Goal: Communication & Community: Connect with others

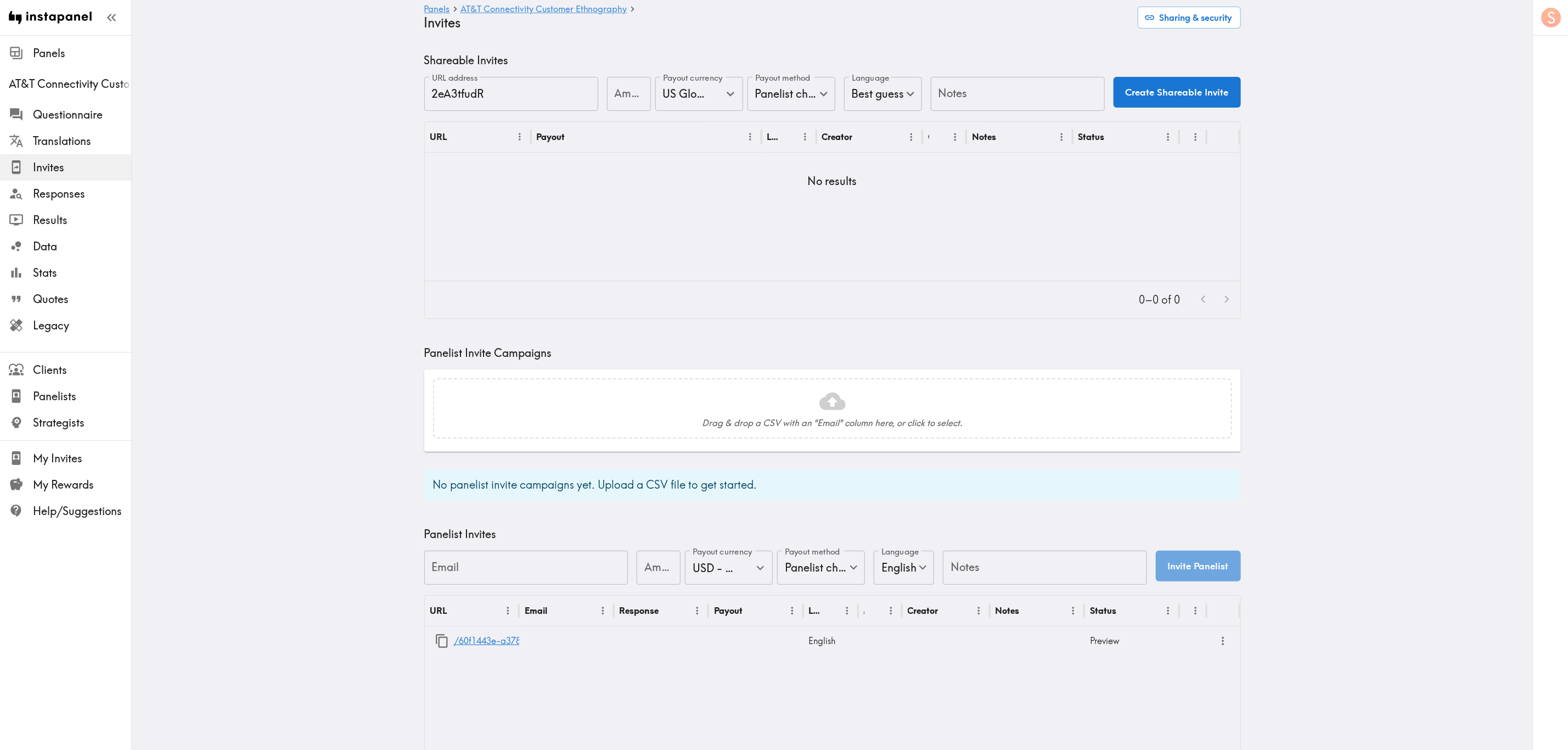
click at [948, 81] on input "Notes" at bounding box center [1017, 93] width 174 height 34
click at [855, 303] on div "0–0 of 0" at bounding box center [832, 300] width 815 height 37
click at [436, 453] on icon "button" at bounding box center [442, 641] width 12 height 13
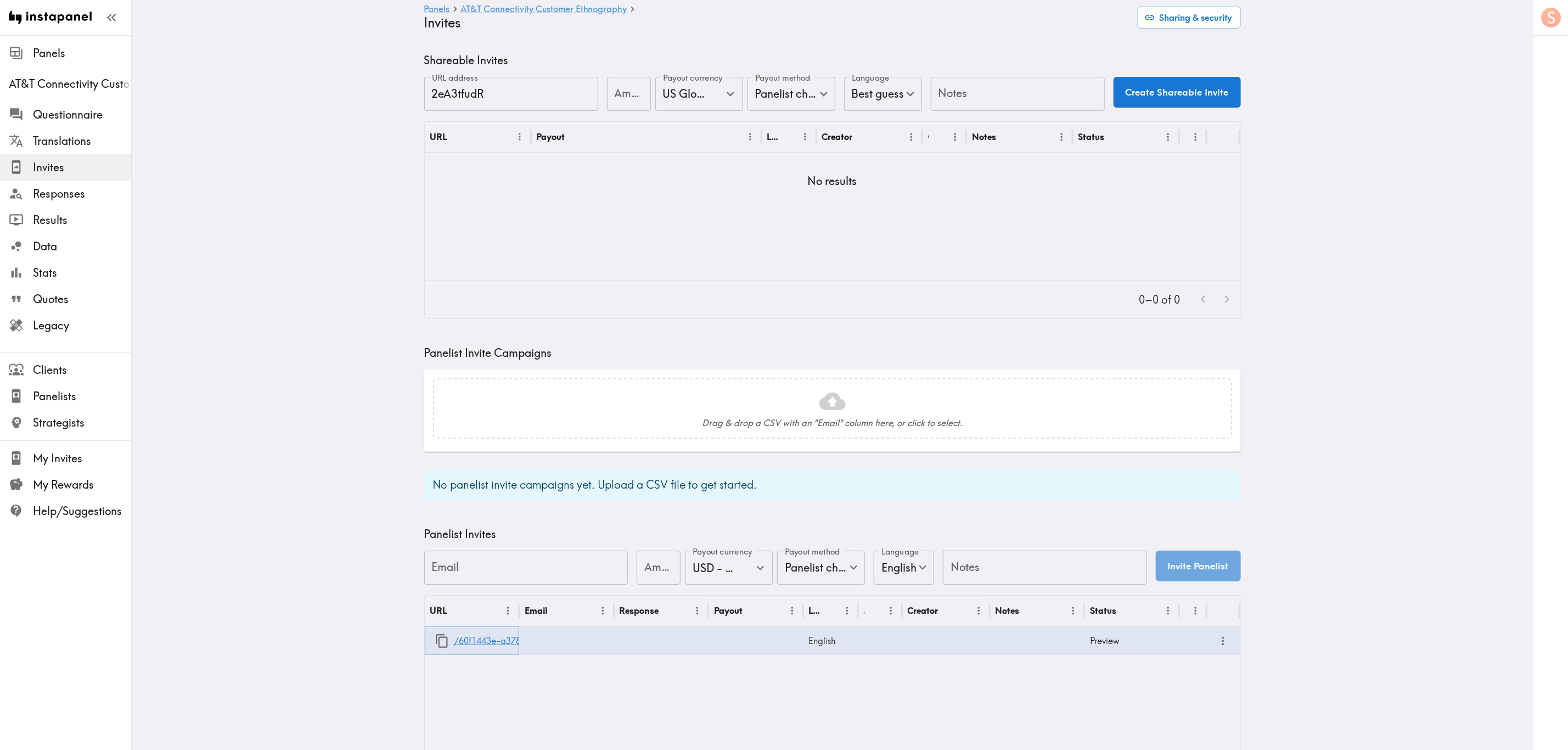
click at [435, 453] on icon "button" at bounding box center [443, 641] width 15 height 15
click at [948, 22] on button "Sharing & security" at bounding box center [1189, 18] width 103 height 22
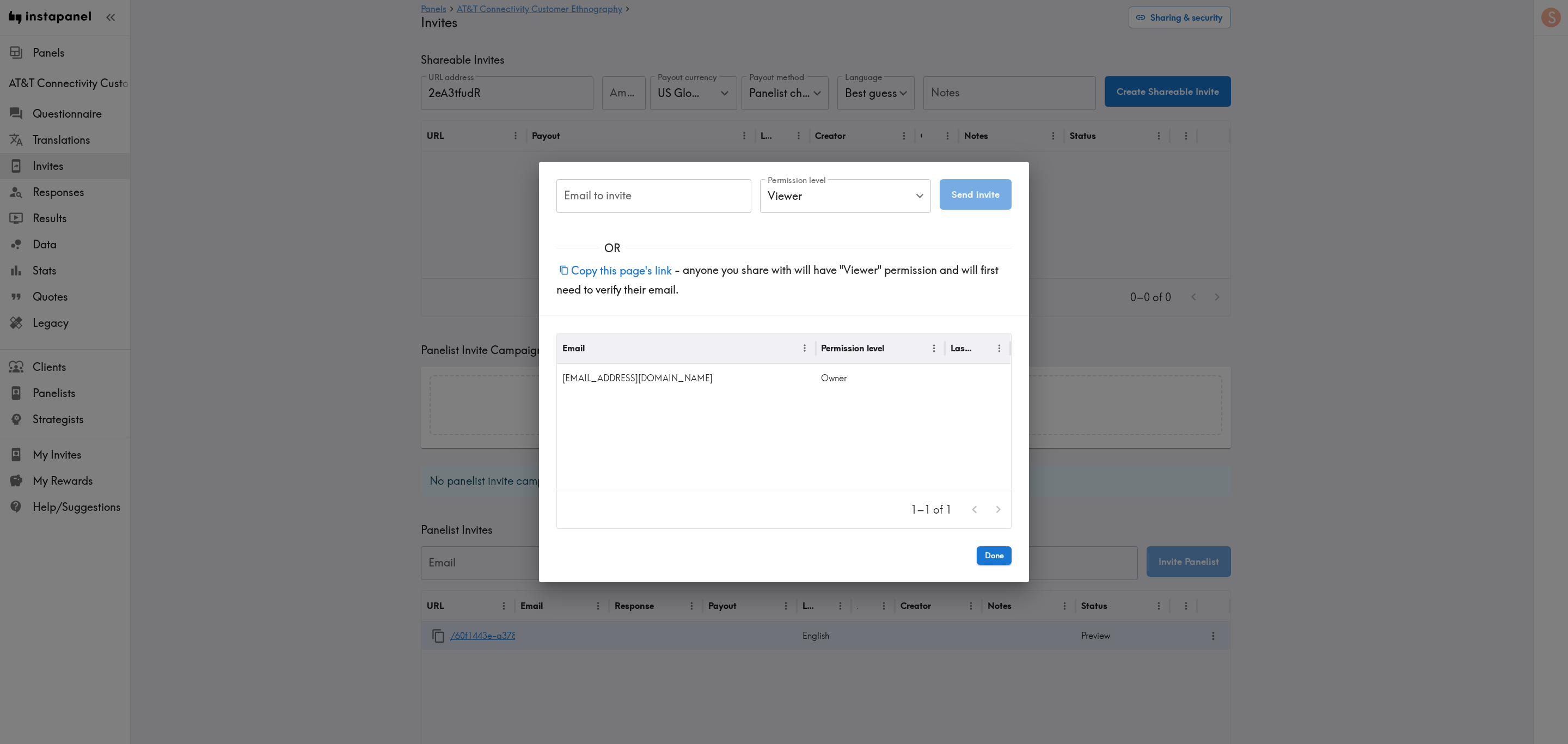
click at [637, 199] on input "Email to invite" at bounding box center [654, 196] width 195 height 34
paste input "[EMAIL_ADDRESS][DOMAIN_NAME]"
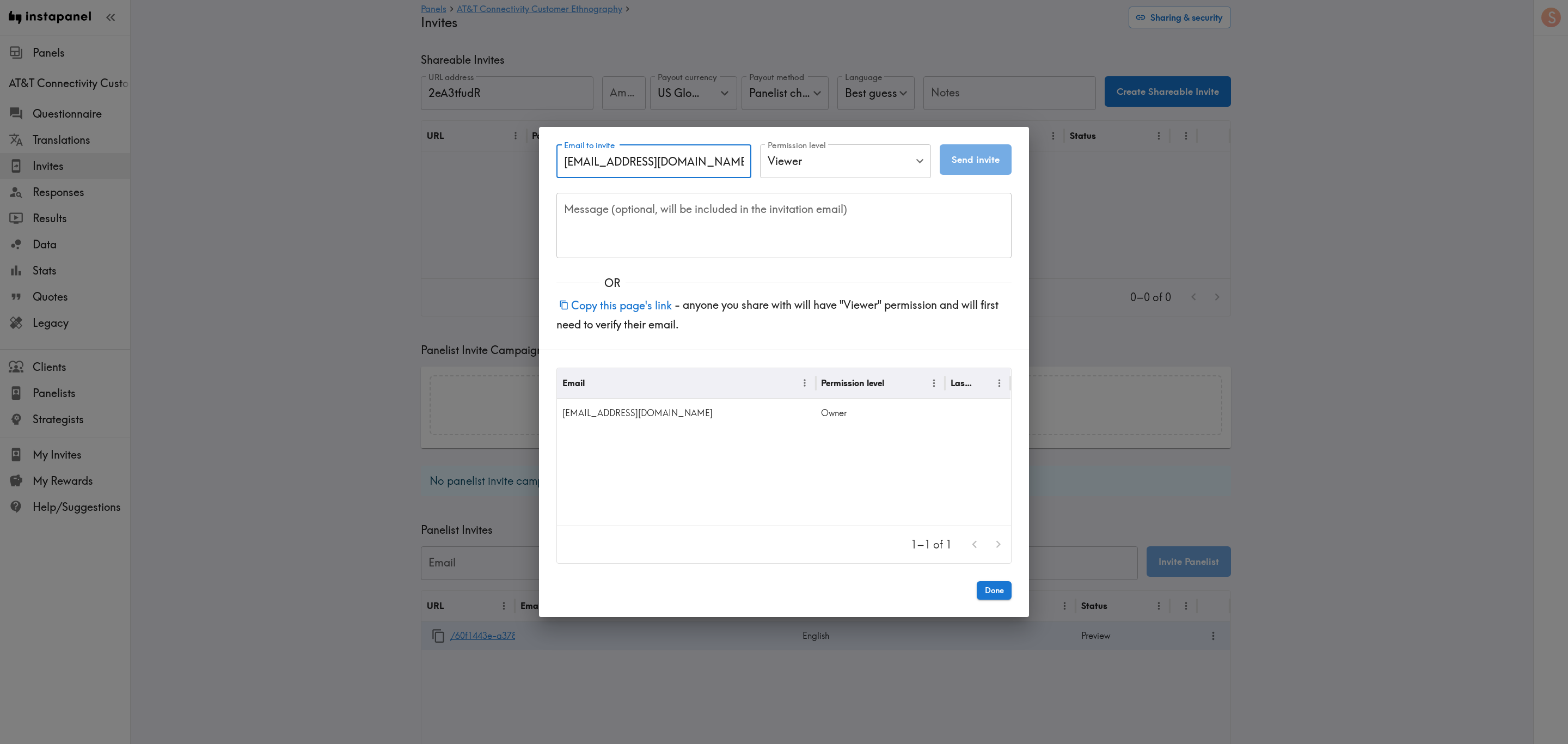
type input "[EMAIL_ADDRESS][DOMAIN_NAME]"
click at [851, 166] on body "Instapanel - Panels - AT&T Connectivity Customer Ethnography - Invites Panels A…" at bounding box center [784, 419] width 1568 height 769
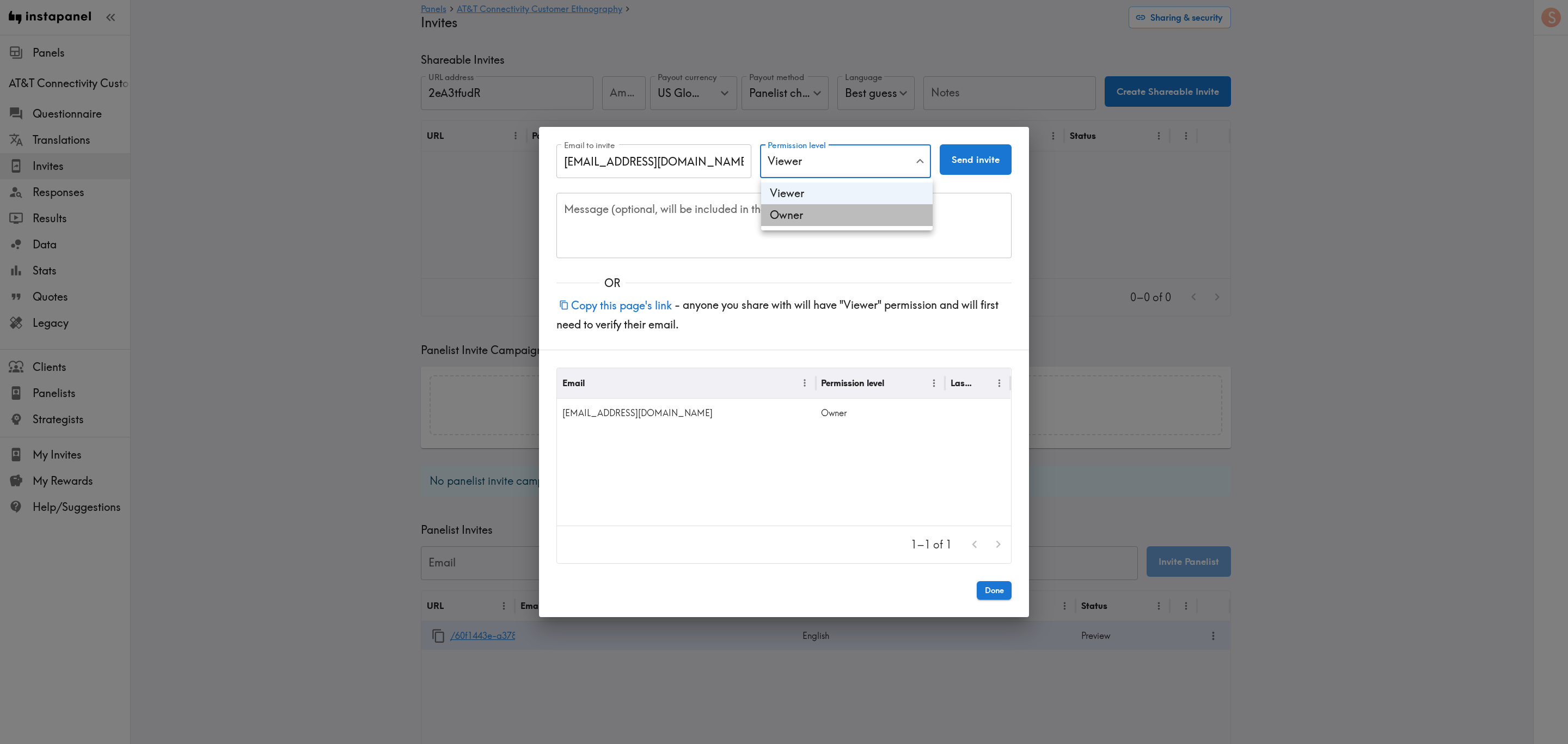
click at [850, 213] on li "Owner" at bounding box center [847, 215] width 172 height 22
type input "Owner"
click at [941, 158] on button "Send invite" at bounding box center [976, 159] width 72 height 31
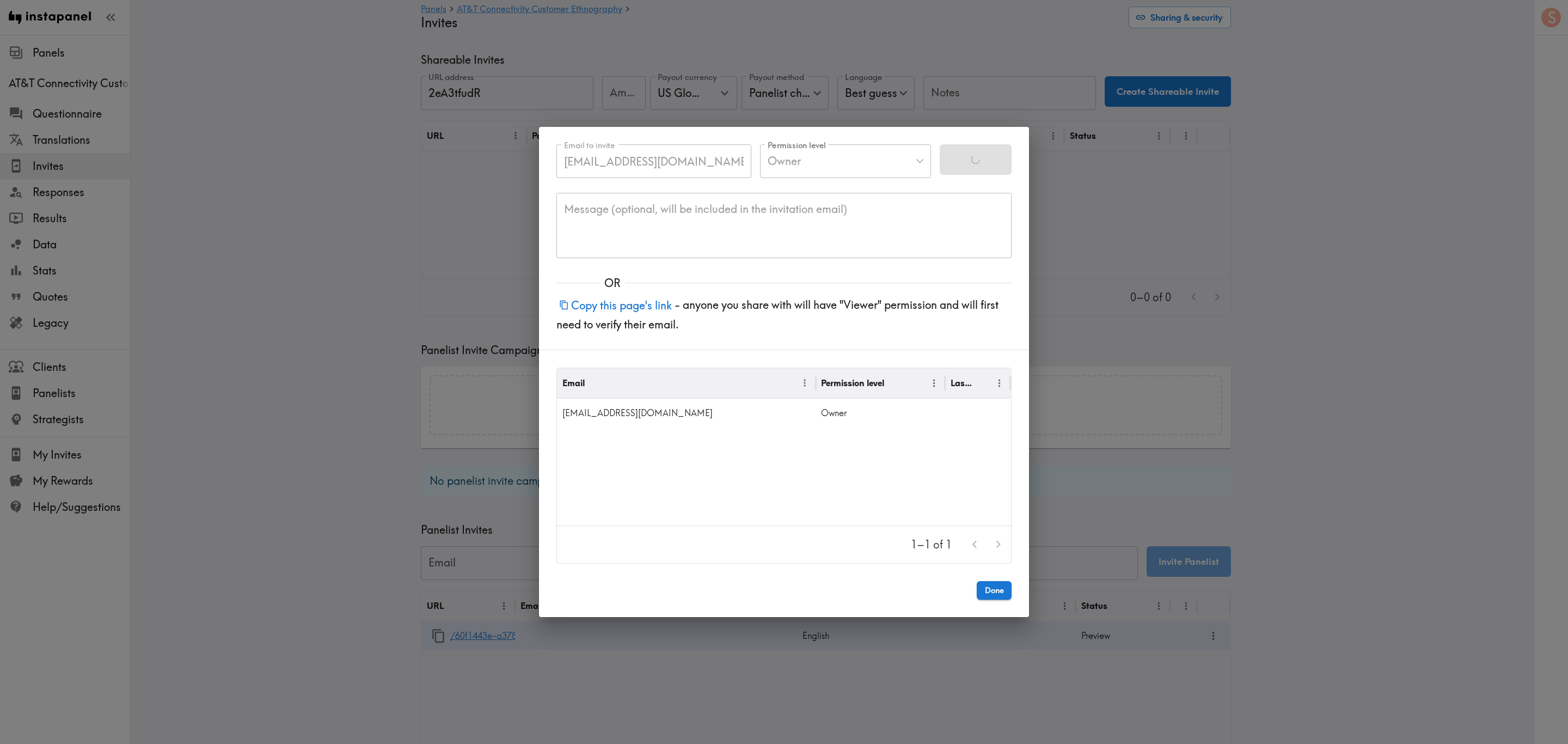
type input "Viewer"
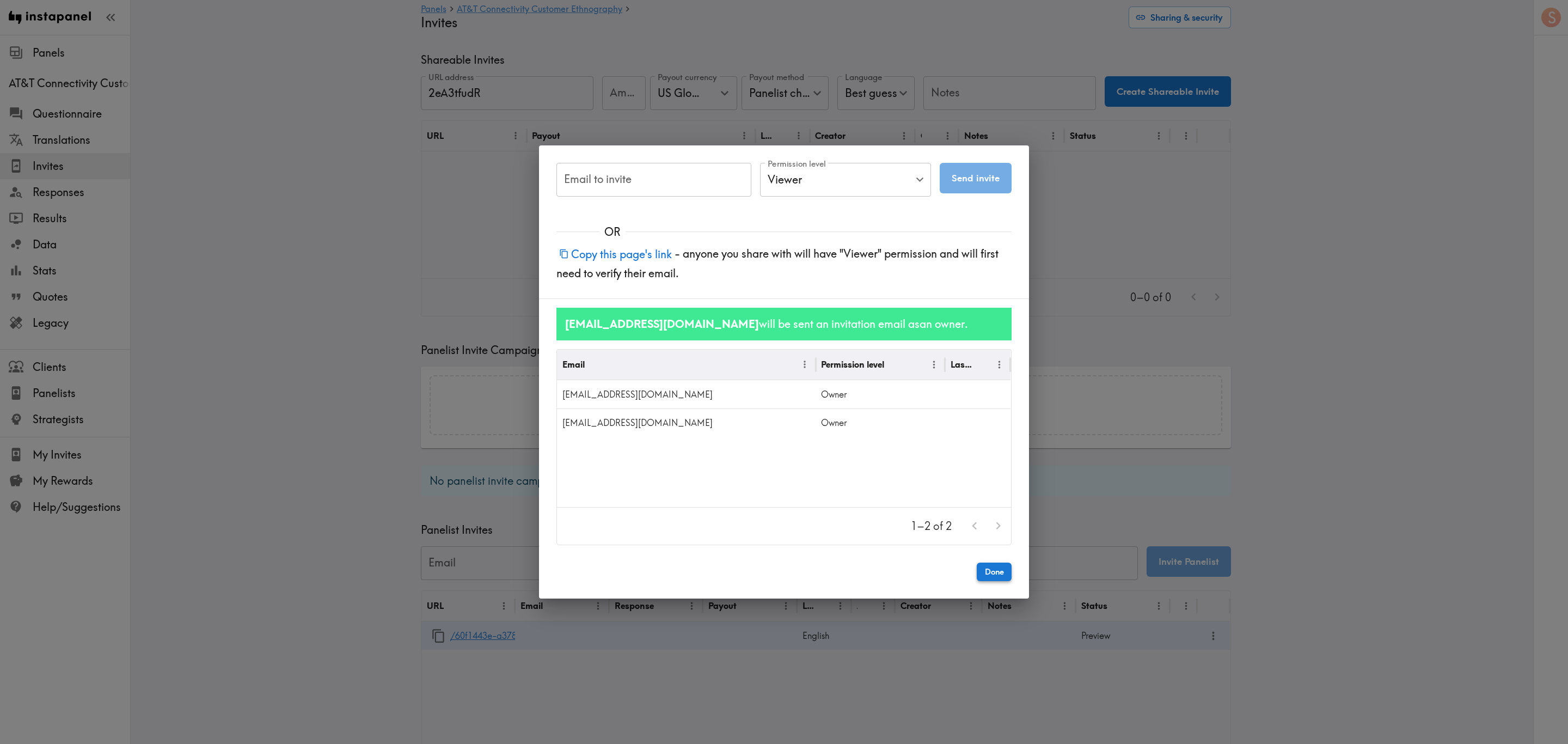
click at [941, 449] on button "Done" at bounding box center [994, 572] width 35 height 18
